Goal: Task Accomplishment & Management: Use online tool/utility

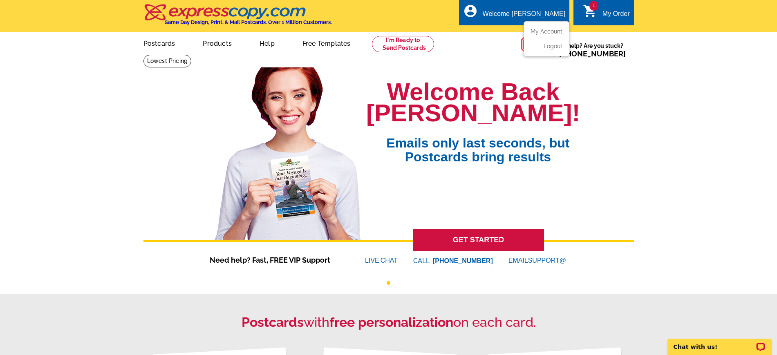
click at [549, 13] on div "Welcome [PERSON_NAME]" at bounding box center [524, 15] width 83 height 11
click at [533, 14] on div "Welcome [PERSON_NAME]" at bounding box center [524, 15] width 83 height 11
click at [540, 31] on link "My Account" at bounding box center [544, 31] width 35 height 7
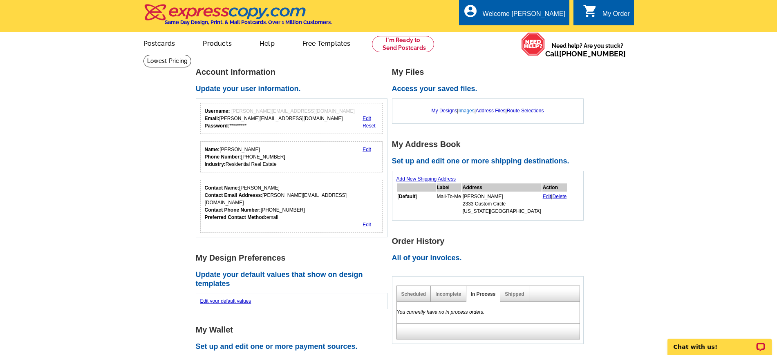
click at [465, 111] on link "Images" at bounding box center [466, 111] width 16 height 6
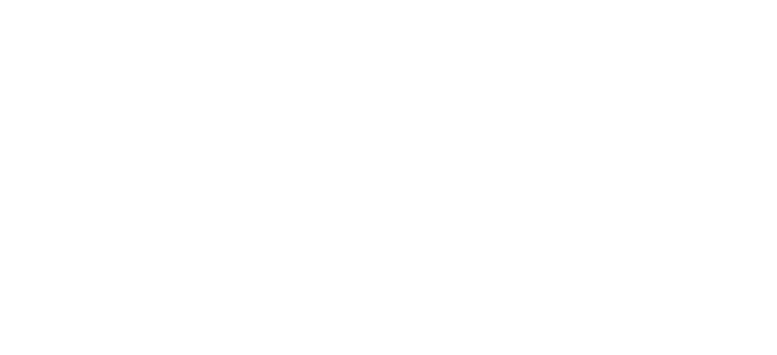
select select "1"
select select "2"
select select "back"
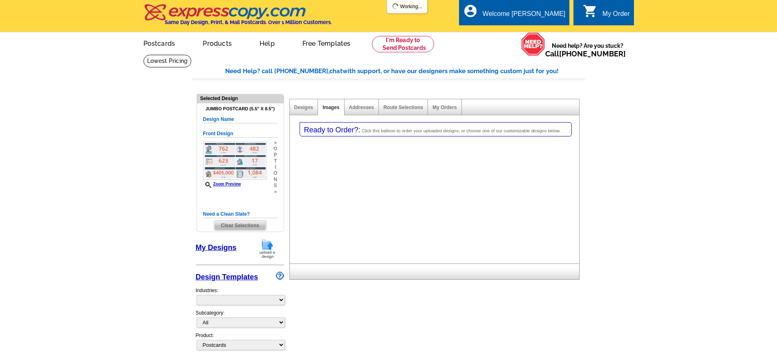
select select "785"
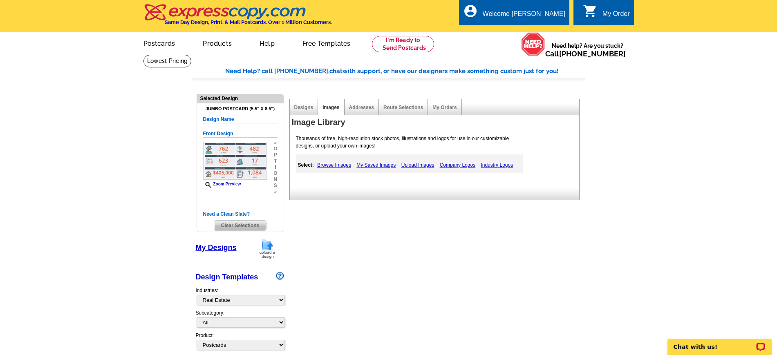
click at [382, 164] on link "My Saved Images" at bounding box center [375, 165] width 43 height 10
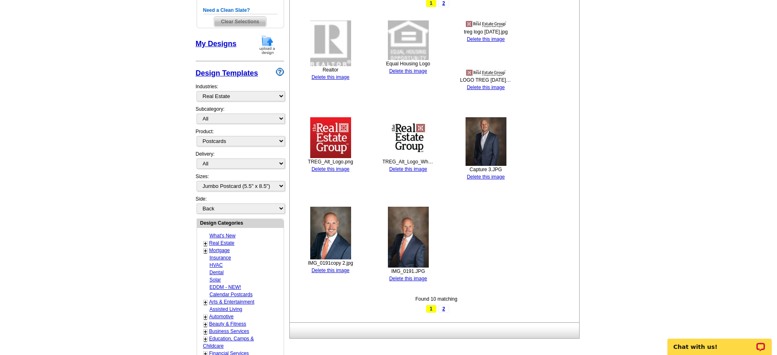
scroll to position [204, 0]
click at [444, 311] on link "2" at bounding box center [444, 309] width 11 height 8
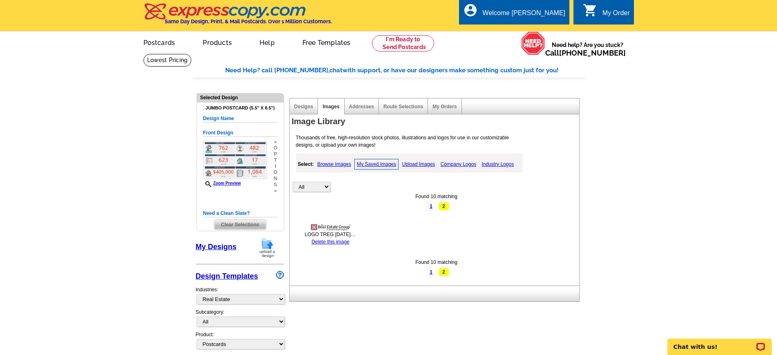
scroll to position [0, 0]
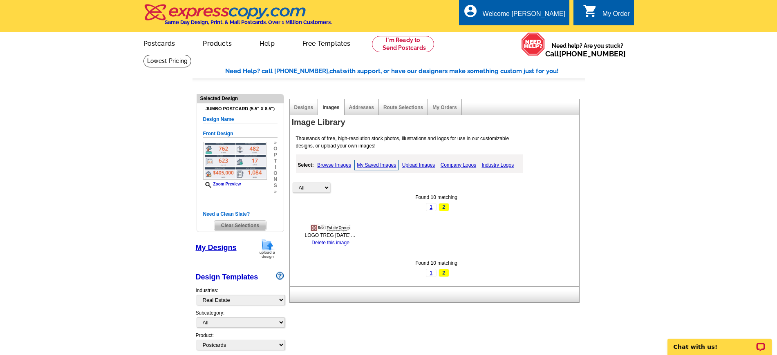
click at [430, 273] on link "1" at bounding box center [431, 273] width 11 height 8
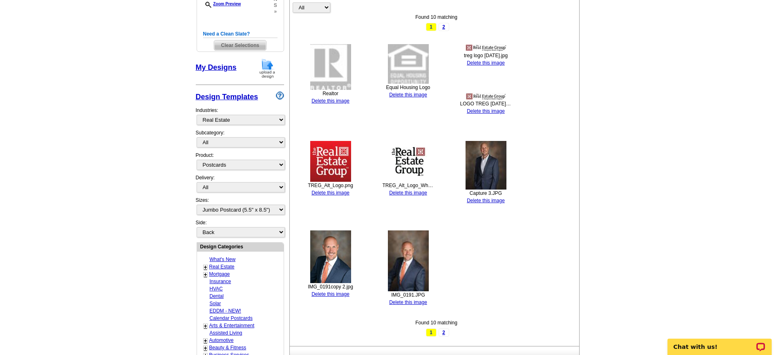
scroll to position [204, 0]
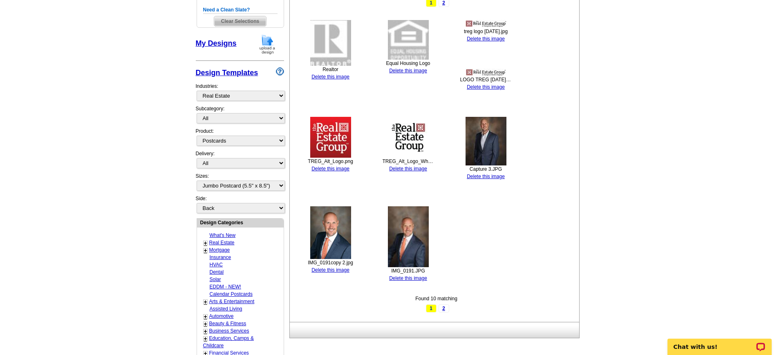
click at [704, 83] on main "Need Help? call 800-260-5887, chat with support, or have our designers make som…" at bounding box center [388, 198] width 777 height 696
click at [340, 227] on img at bounding box center [330, 232] width 41 height 53
drag, startPoint x: 356, startPoint y: 263, endPoint x: 306, endPoint y: 264, distance: 49.9
click at [306, 264] on div "IMG_0191copy 2.jpg" at bounding box center [331, 262] width 52 height 7
copy div "IMG_0191copy 2.jpg"
